Goal: Information Seeking & Learning: Learn about a topic

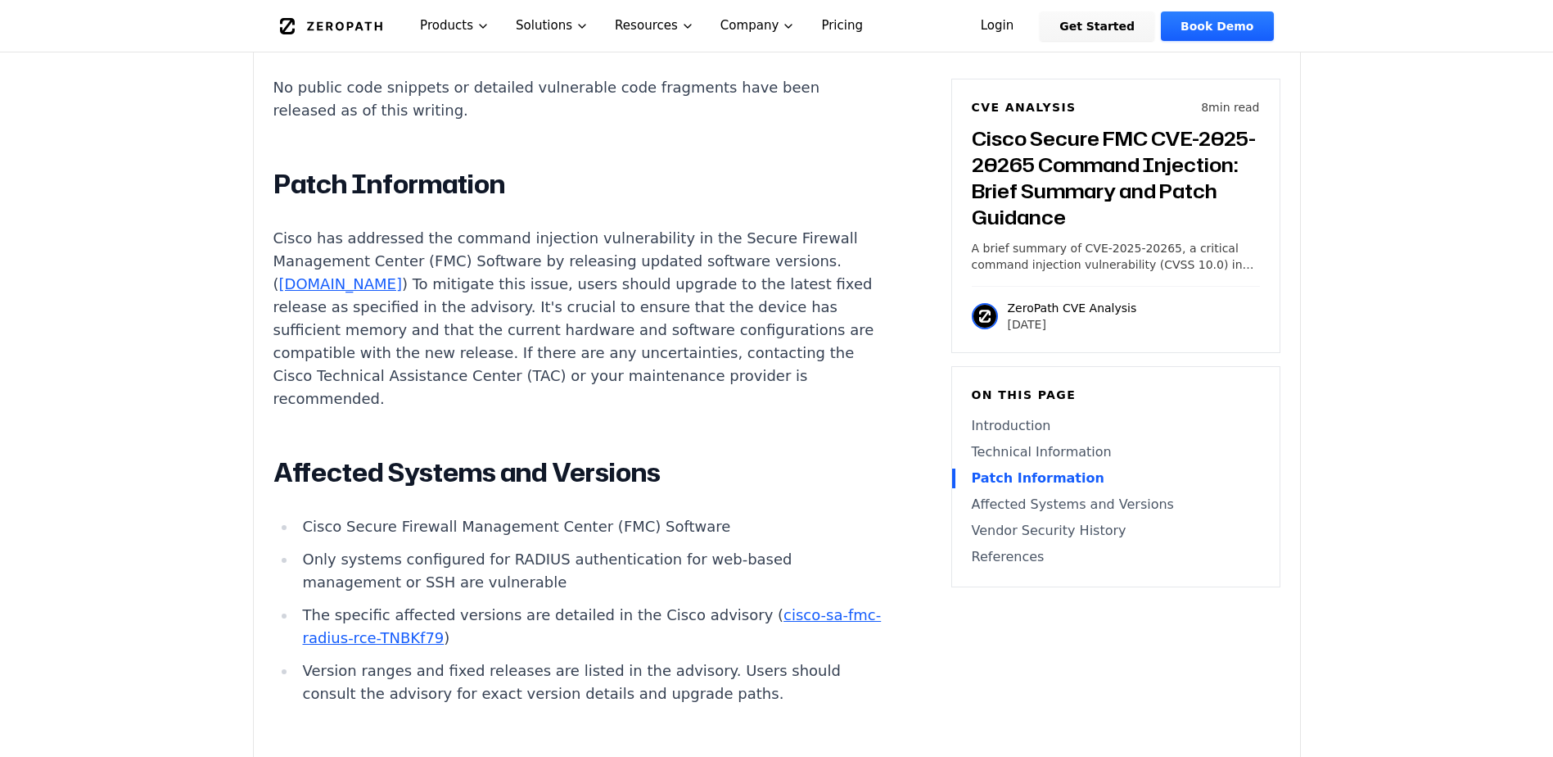
scroll to position [2129, 0]
click at [593, 269] on p "Cisco has addressed the command injection vulnerability in the Secure Firewall …" at bounding box center [578, 316] width 609 height 183
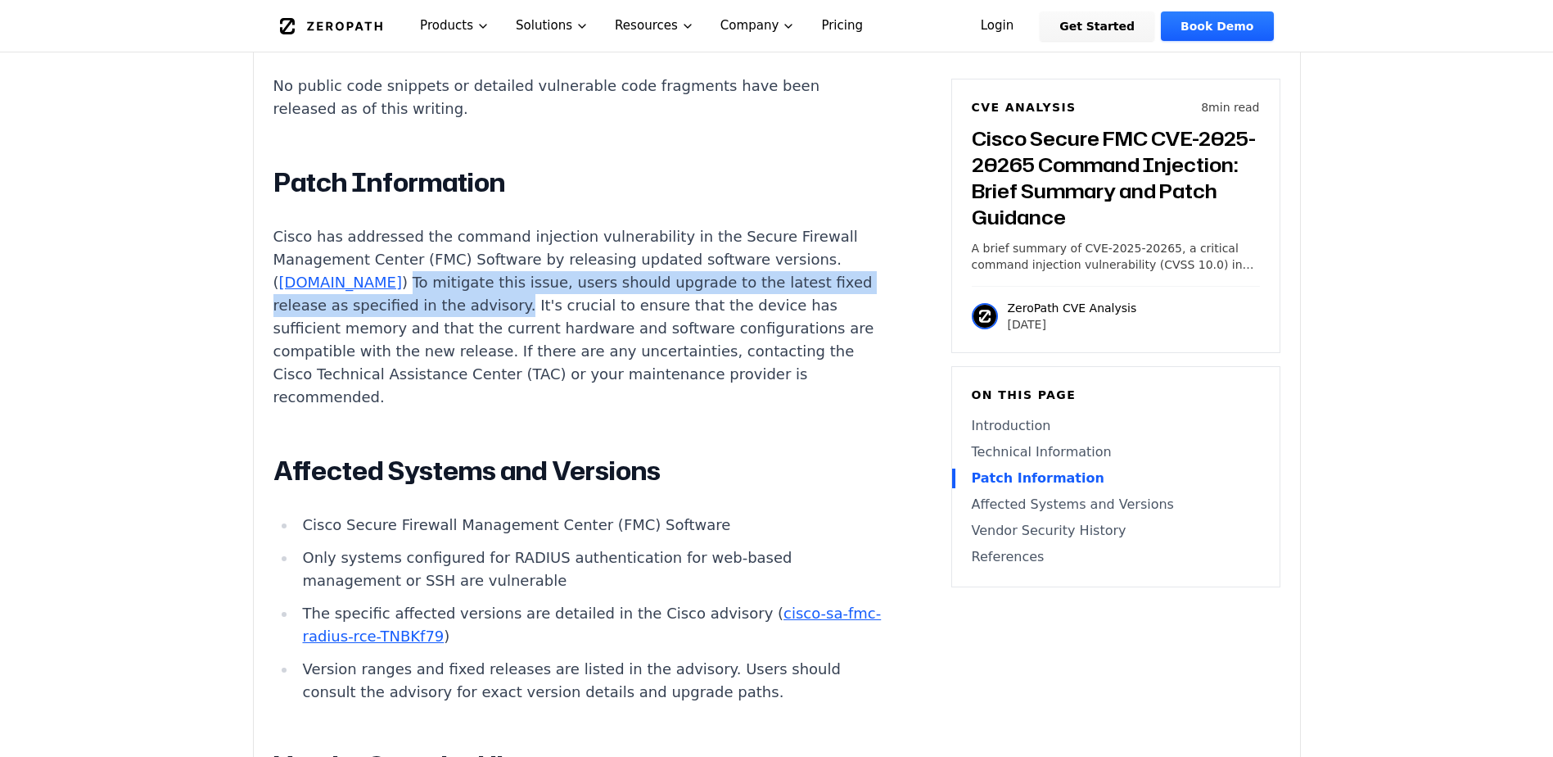
drag, startPoint x: 450, startPoint y: 262, endPoint x: 575, endPoint y: 283, distance: 127.0
click at [575, 283] on p "Cisco has addressed the command injection vulnerability in the Secure Firewall …" at bounding box center [578, 316] width 609 height 183
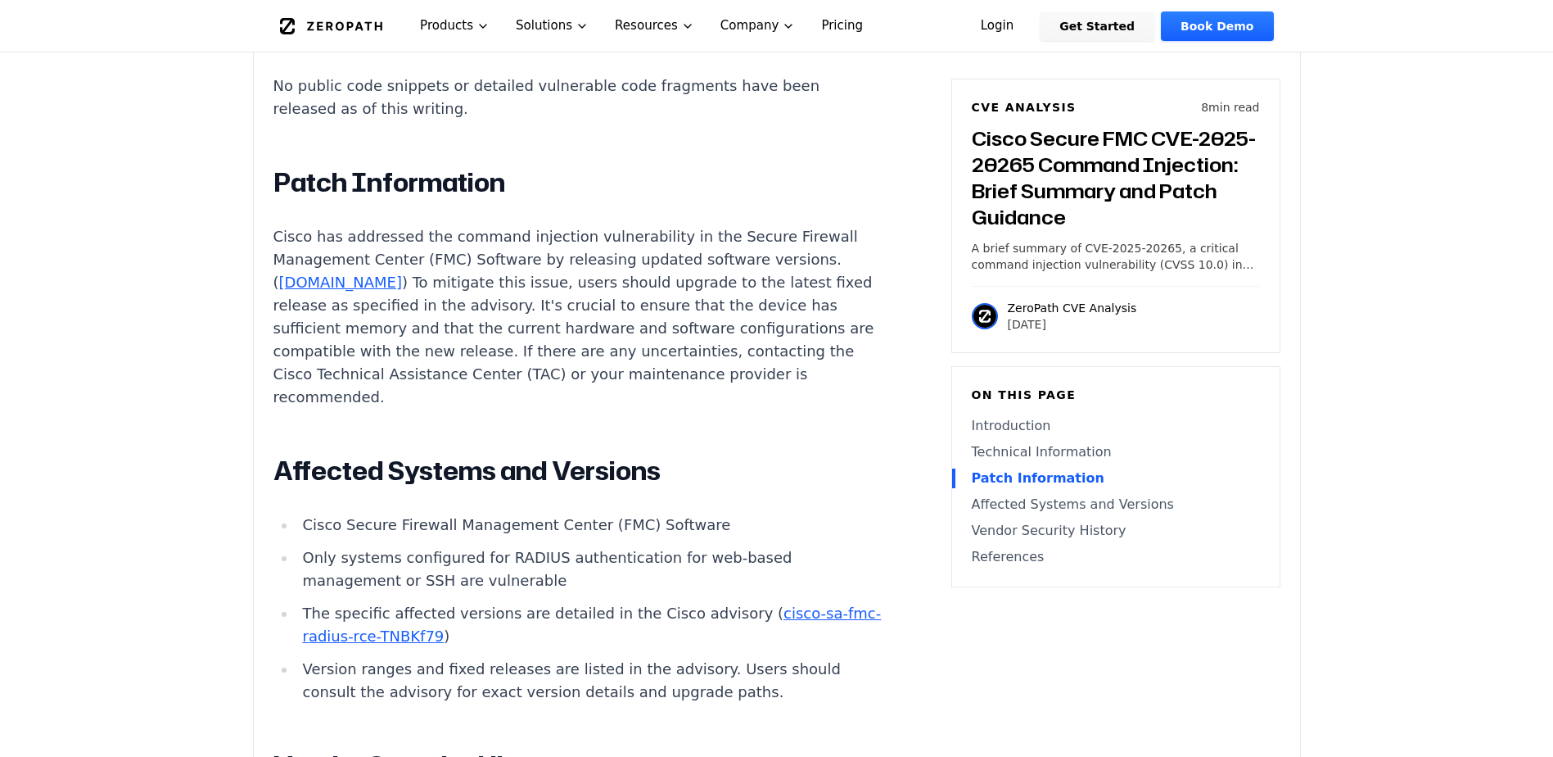
drag, startPoint x: 575, startPoint y: 283, endPoint x: 634, endPoint y: 387, distance: 120.3
click at [634, 387] on p "Cisco has addressed the command injection vulnerability in the Secure Firewall …" at bounding box center [578, 316] width 609 height 183
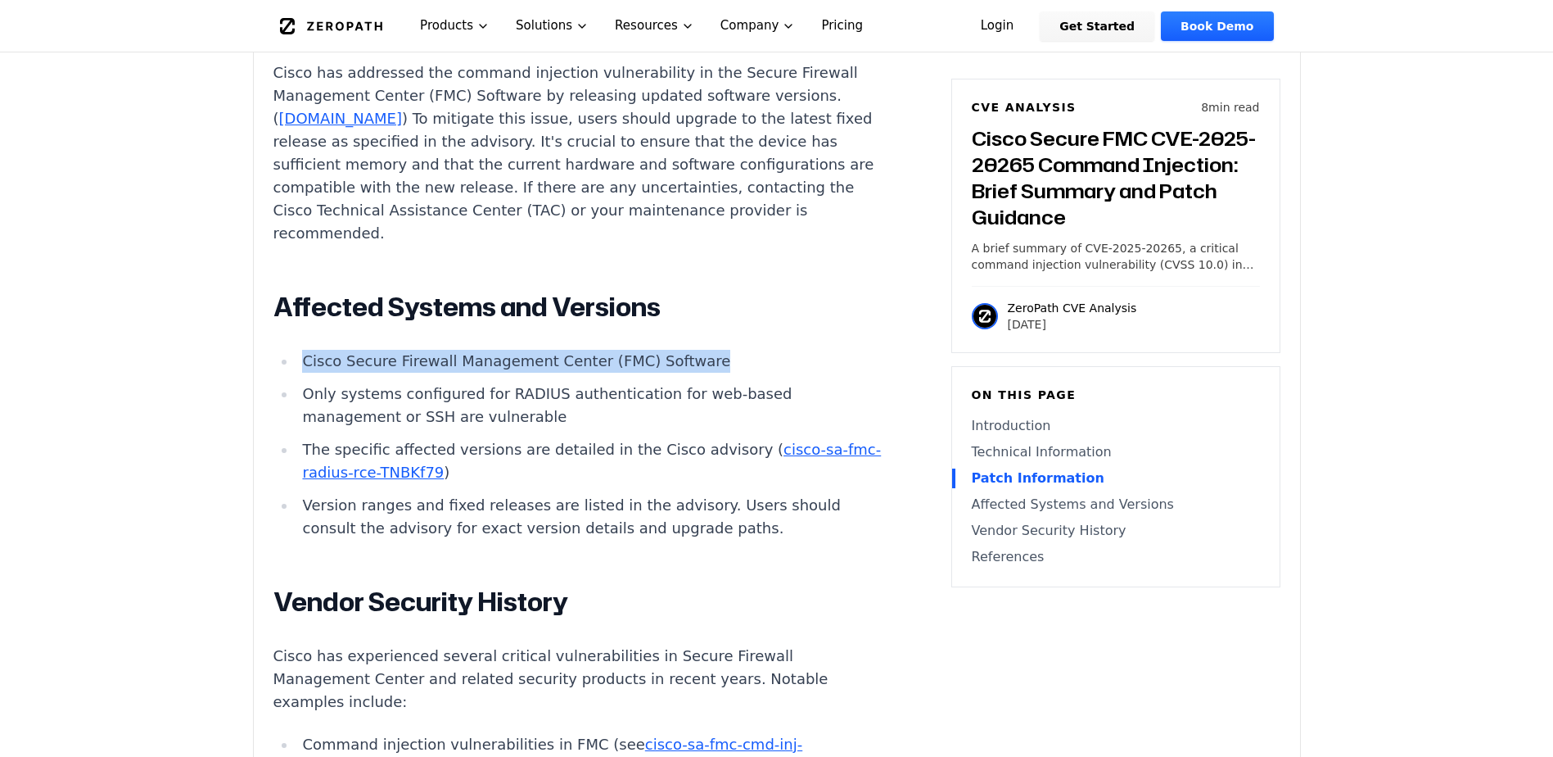
drag, startPoint x: 297, startPoint y: 338, endPoint x: 710, endPoint y: 346, distance: 412.8
click at [710, 350] on li "Cisco Secure Firewall Management Center (FMC) Software" at bounding box center [589, 361] width 586 height 23
copy li "Cisco Secure Firewall Management Center (FMC) Software"
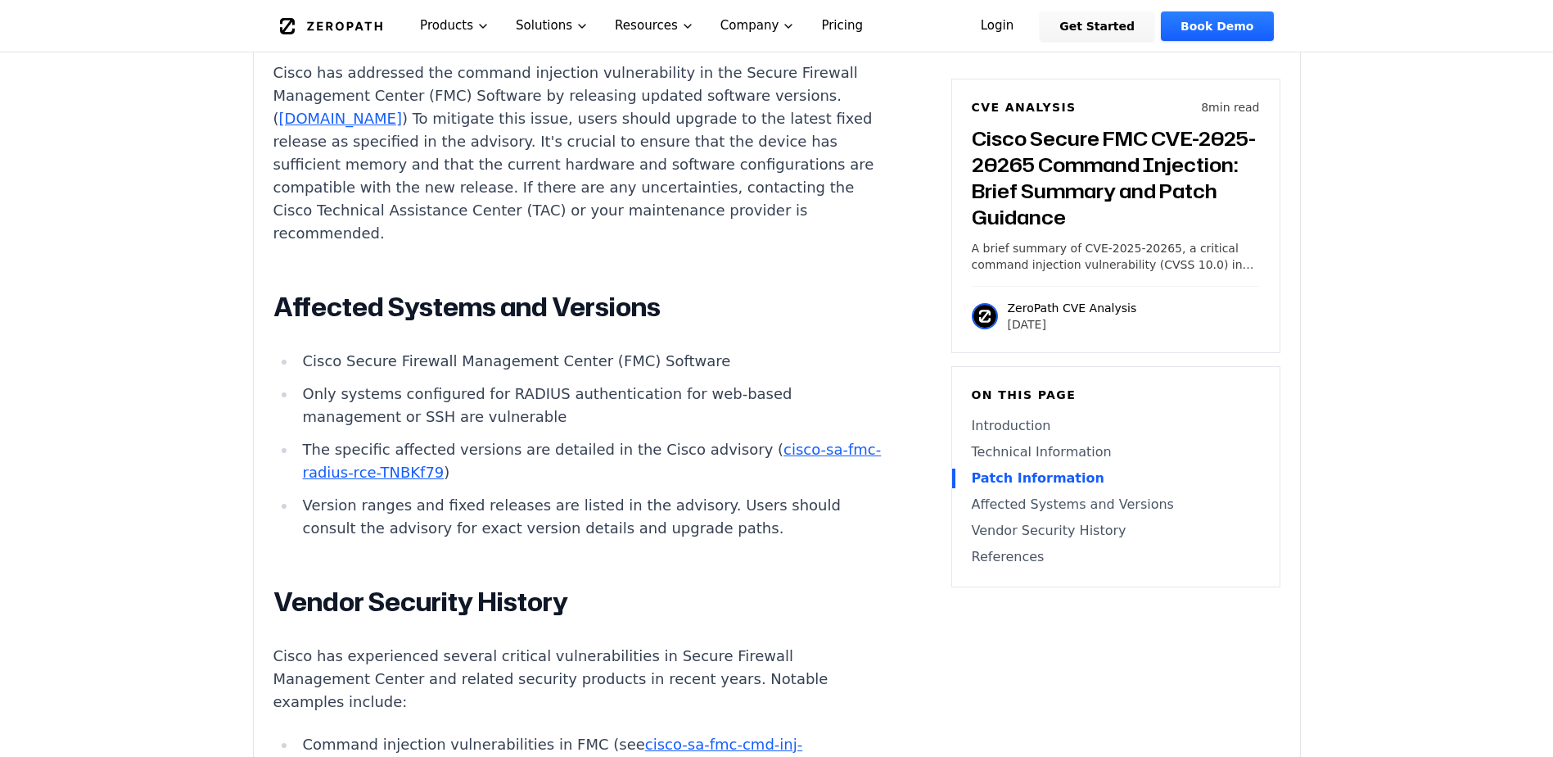
drag, startPoint x: 640, startPoint y: 293, endPoint x: 680, endPoint y: 337, distance: 60.3
click at [640, 293] on h2 "Affected Systems and Versions" at bounding box center [578, 307] width 609 height 33
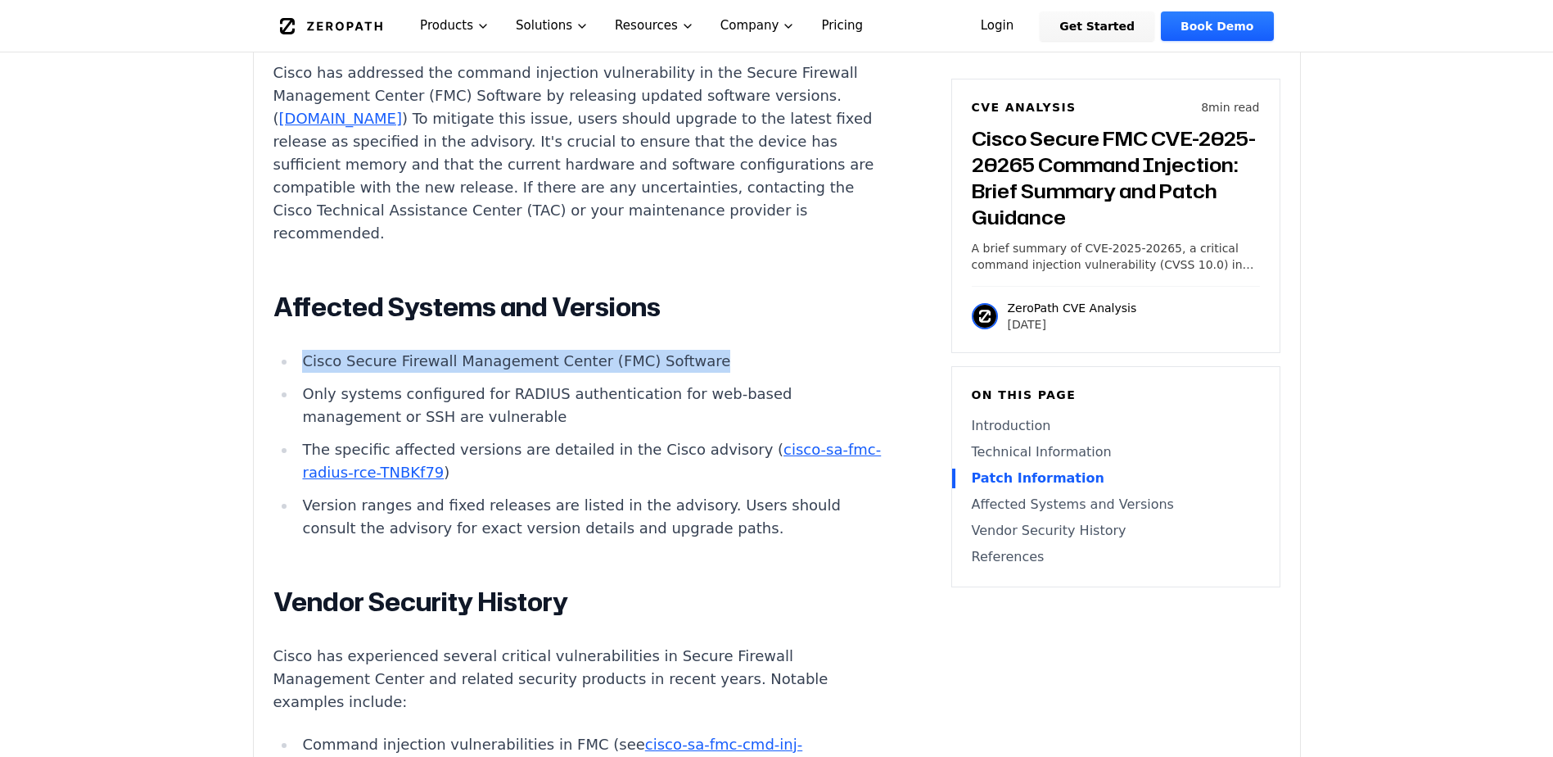
drag, startPoint x: 694, startPoint y: 349, endPoint x: 4, endPoint y: 376, distance: 690.9
click at [302, 350] on li "Cisco Secure Firewall Management Center (FMC) Software" at bounding box center [589, 361] width 586 height 23
copy li "Cisco Secure Firewall Management Center (FMC) Software"
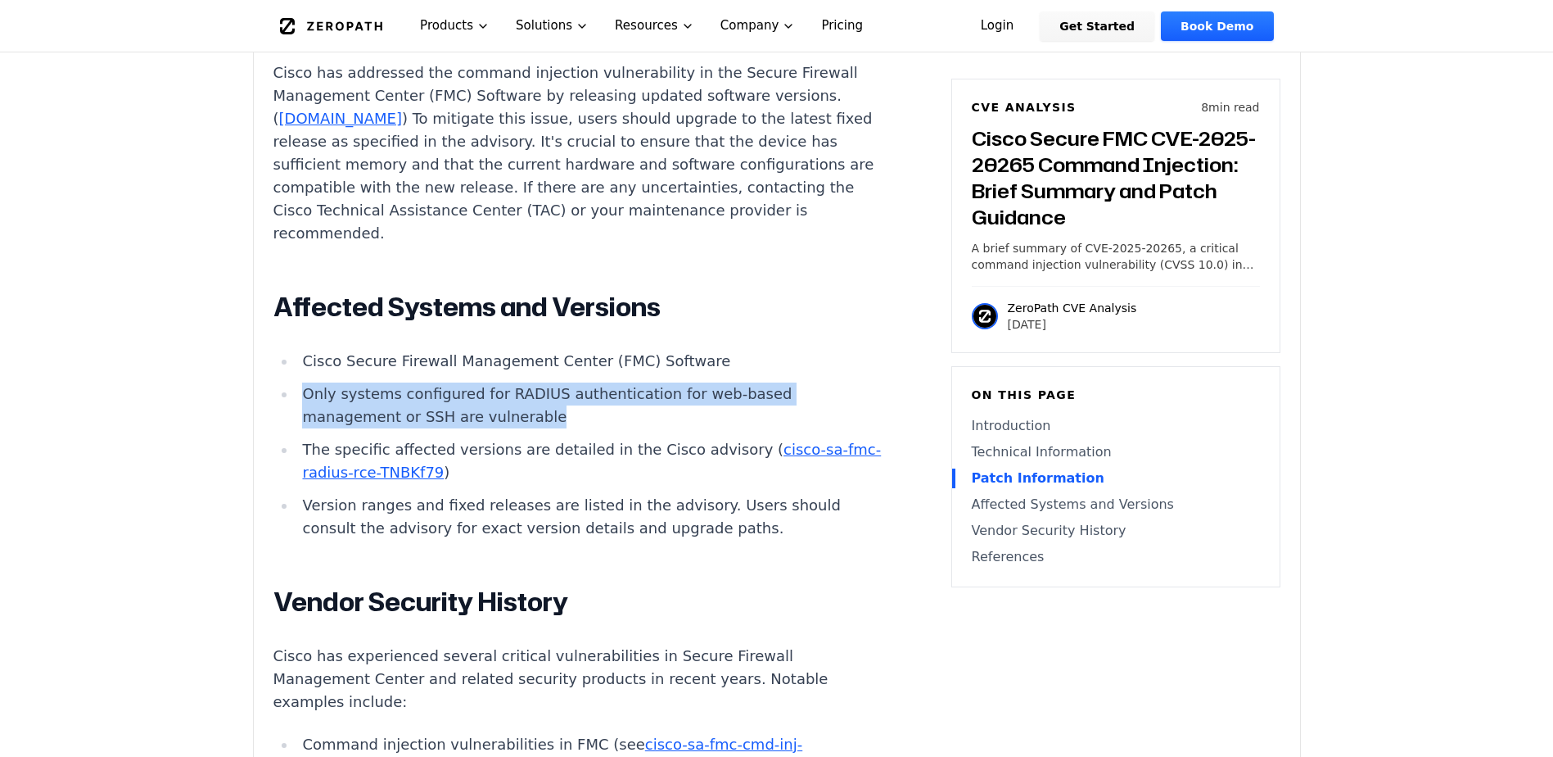
drag, startPoint x: 529, startPoint y: 400, endPoint x: 300, endPoint y: 380, distance: 230.2
click at [302, 382] on li "Only systems configured for RADIUS authentication for web-based management or S…" at bounding box center [589, 405] width 586 height 46
copy li "Only systems configured for RADIUS authentication for web-based management or S…"
click at [512, 405] on li "Only systems configured for RADIUS authentication for web-based management or S…" at bounding box center [589, 405] width 586 height 46
drag, startPoint x: 541, startPoint y: 403, endPoint x: 0, endPoint y: 396, distance: 541.3
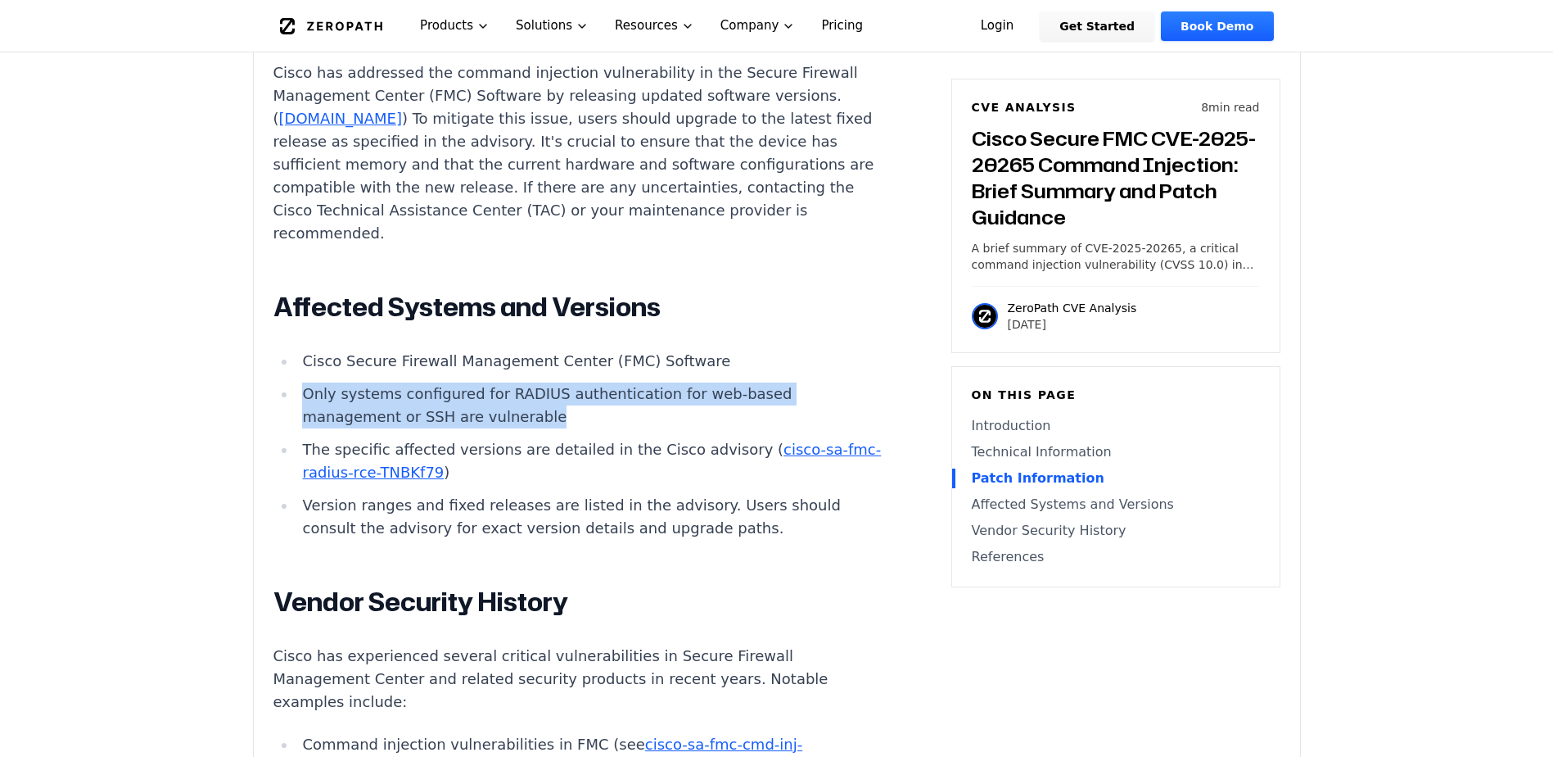
click at [292, 382] on ul "Cisco Secure Firewall Management Center (FMC) Software Only systems configured …" at bounding box center [578, 445] width 609 height 190
copy li "Only systems configured for RADIUS authentication for web-based management or S…"
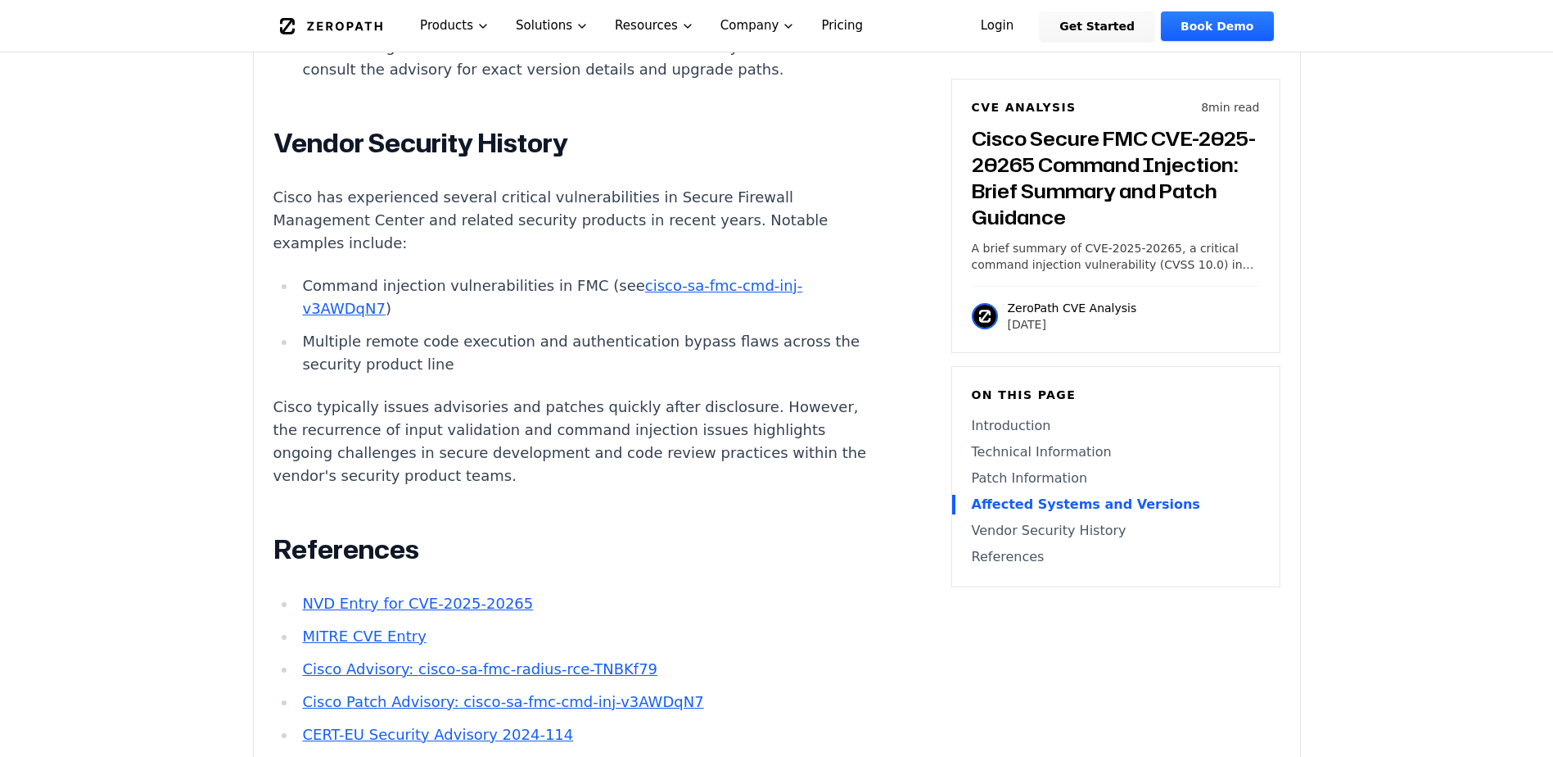
scroll to position [2948, 0]
